Goal: Task Accomplishment & Management: Use online tool/utility

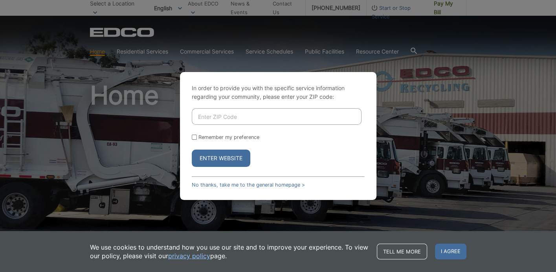
click at [226, 120] on input "Enter ZIP Code" at bounding box center [277, 116] width 170 height 17
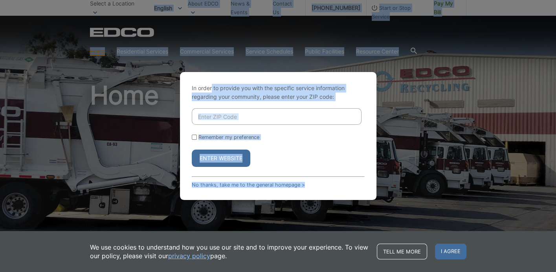
drag, startPoint x: 212, startPoint y: 9, endPoint x: 213, endPoint y: -2, distance: 11.4
click at [213, 0] on html "Home Back Home Residential Services Overview Curbside Pickup Recycling Organic …" at bounding box center [278, 136] width 556 height 272
click at [444, 75] on div "In order to provide you with the specific service information regarding your co…" at bounding box center [278, 136] width 556 height 272
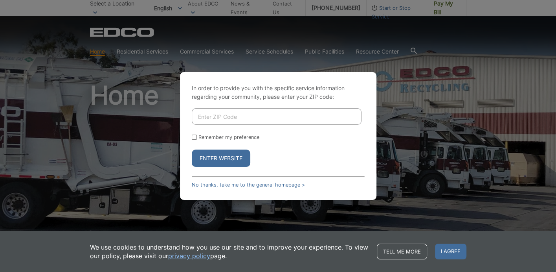
click at [203, 118] on input "Enter ZIP Code" at bounding box center [277, 116] width 170 height 17
type input "92003"
click at [225, 159] on button "Enter Website" at bounding box center [221, 157] width 59 height 17
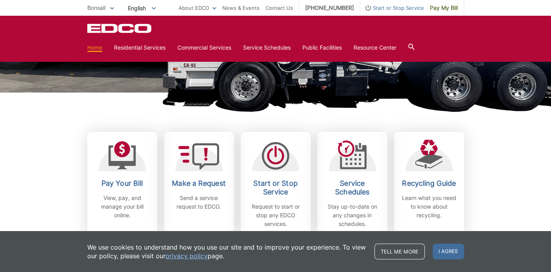
scroll to position [160, 0]
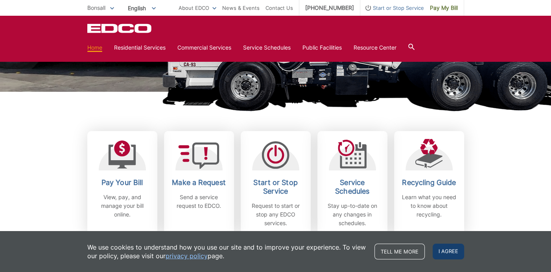
click at [452, 251] on span "I agree" at bounding box center [448, 251] width 31 height 16
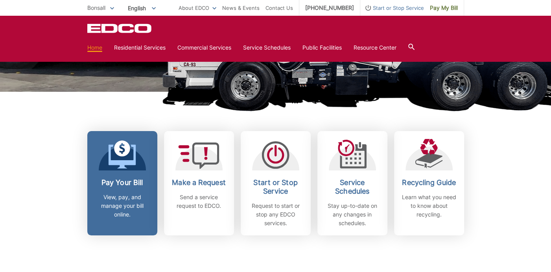
click at [115, 198] on p "View, pay, and manage your bill online." at bounding box center [122, 206] width 58 height 26
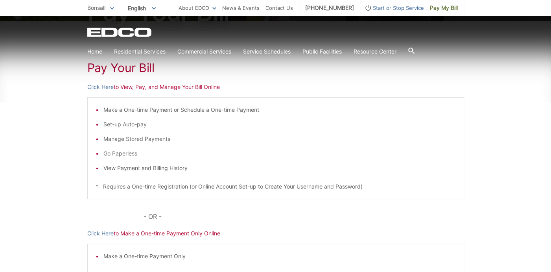
scroll to position [175, 0]
